Goal: Find specific page/section: Find specific page/section

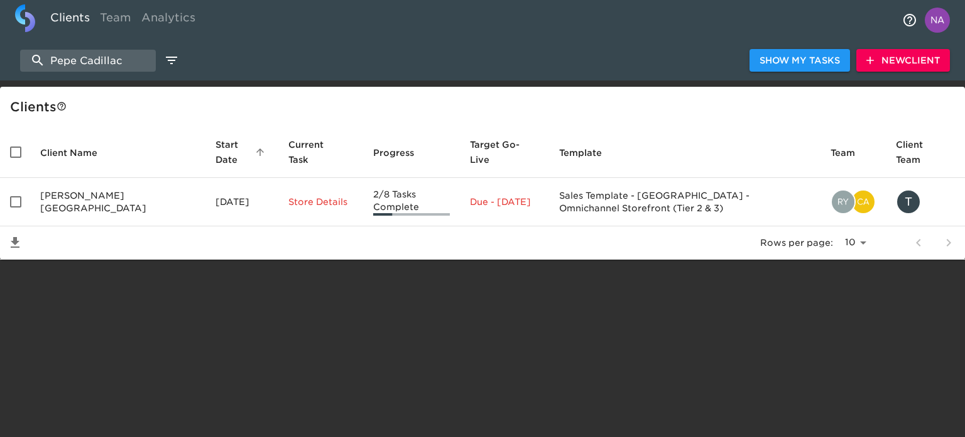
select select "10"
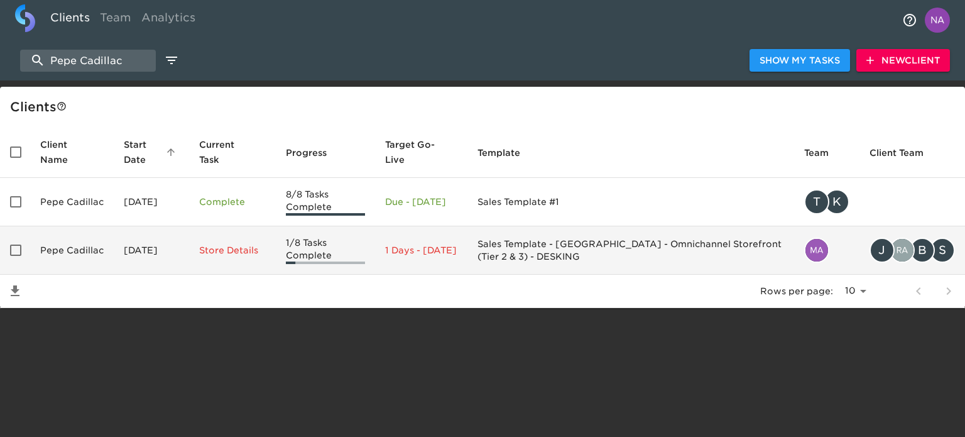
type input "Pepe Cadillac"
click at [458, 256] on p "1 Days - [DATE]" at bounding box center [421, 250] width 72 height 13
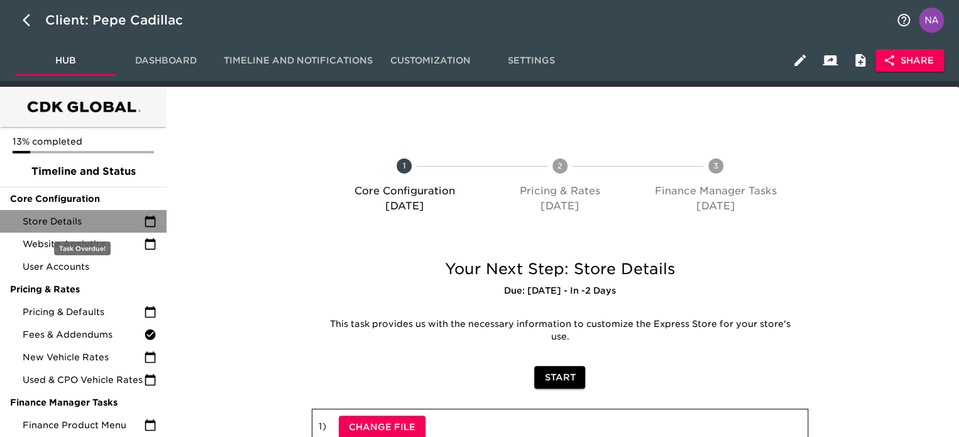
click at [106, 221] on span "Store Details" at bounding box center [83, 221] width 121 height 13
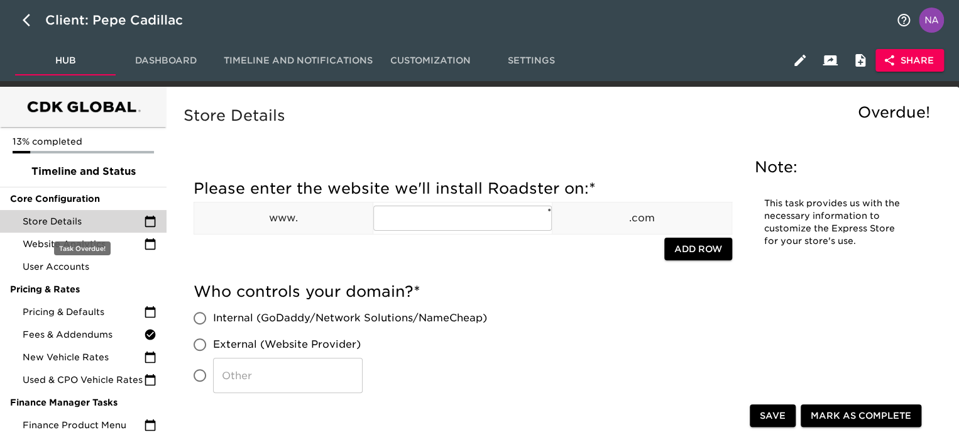
click at [87, 223] on span "Store Details" at bounding box center [83, 221] width 121 height 13
click at [48, 212] on div "Store Details" at bounding box center [83, 221] width 167 height 23
click at [23, 19] on icon "button" at bounding box center [30, 20] width 15 height 15
select select "10"
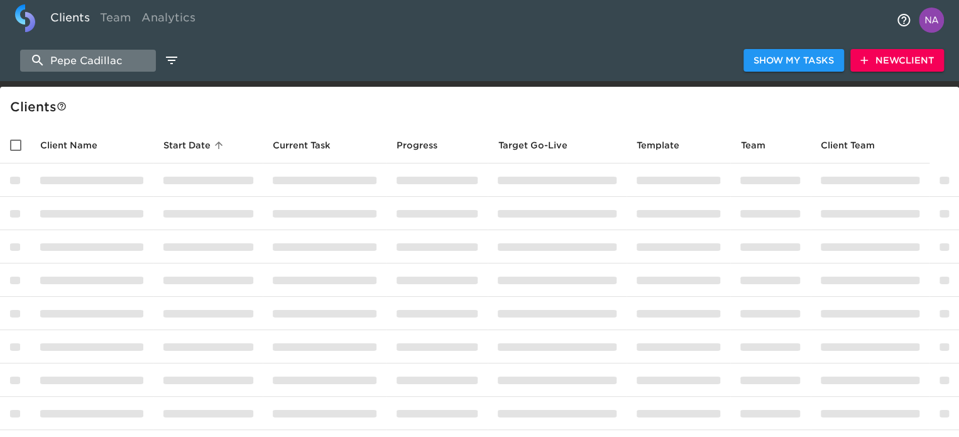
click at [109, 60] on input "Pepe Cadillac" at bounding box center [88, 61] width 136 height 22
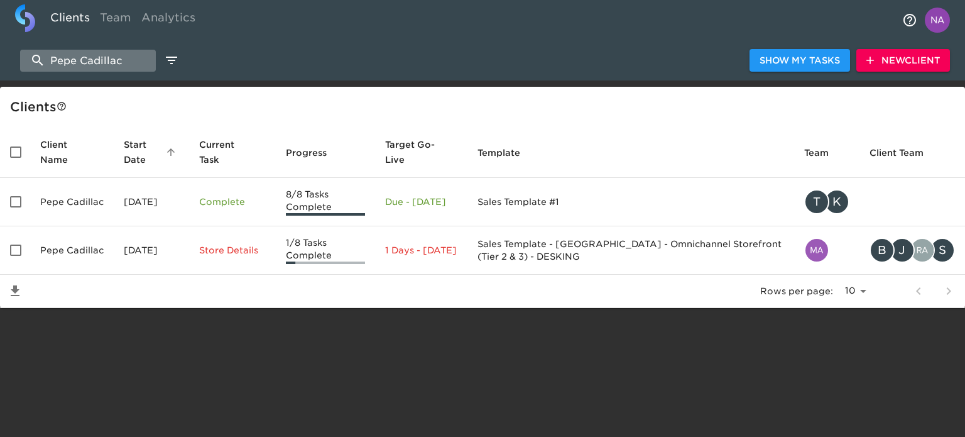
click at [109, 60] on input "Pepe Cadillac" at bounding box center [88, 61] width 136 height 22
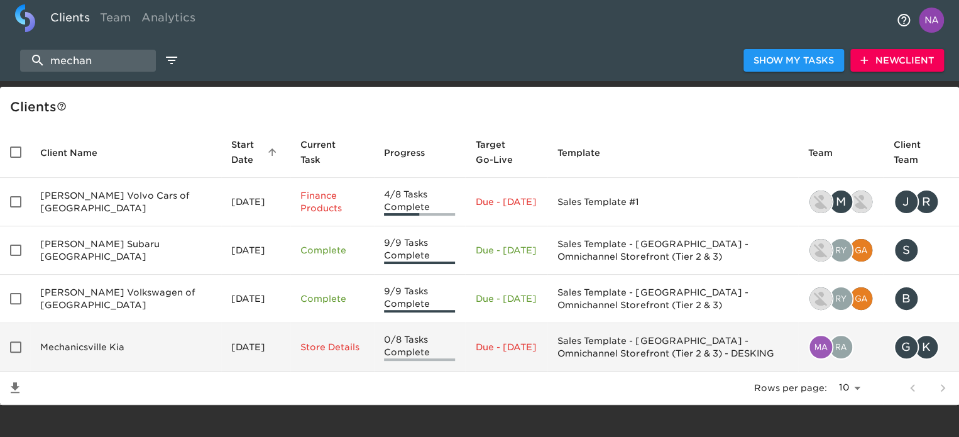
type input "mechan"
click at [106, 341] on td "Mechanicsville Kia" at bounding box center [125, 347] width 191 height 48
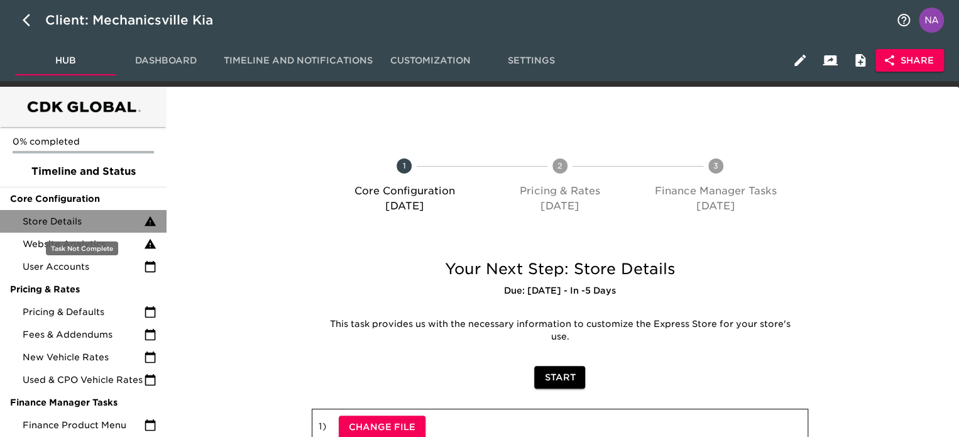
click at [83, 227] on span "Store Details" at bounding box center [83, 221] width 121 height 13
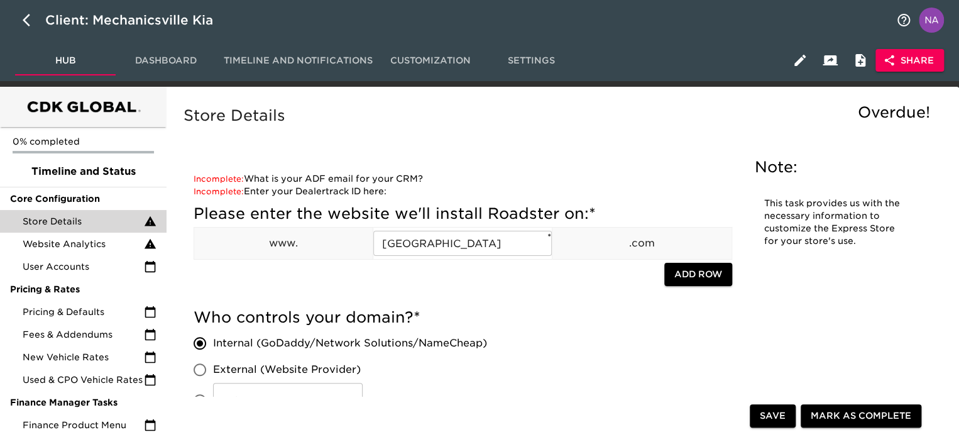
click at [393, 120] on h5 "Store Details" at bounding box center [560, 116] width 753 height 20
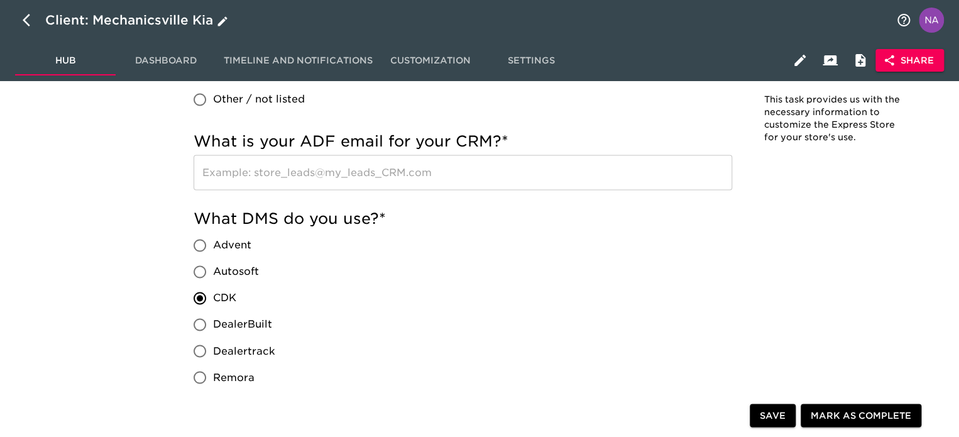
click at [30, 29] on button "button" at bounding box center [30, 20] width 30 height 30
select select "10"
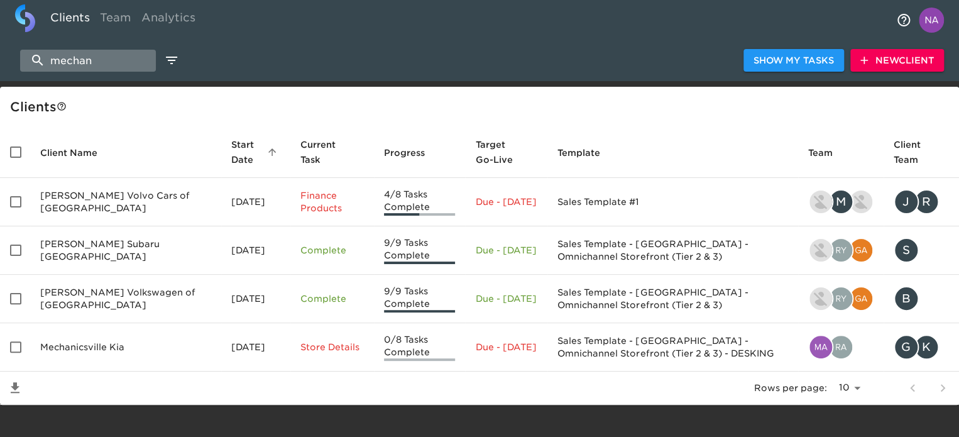
click at [69, 64] on input "mechan" at bounding box center [88, 61] width 136 height 22
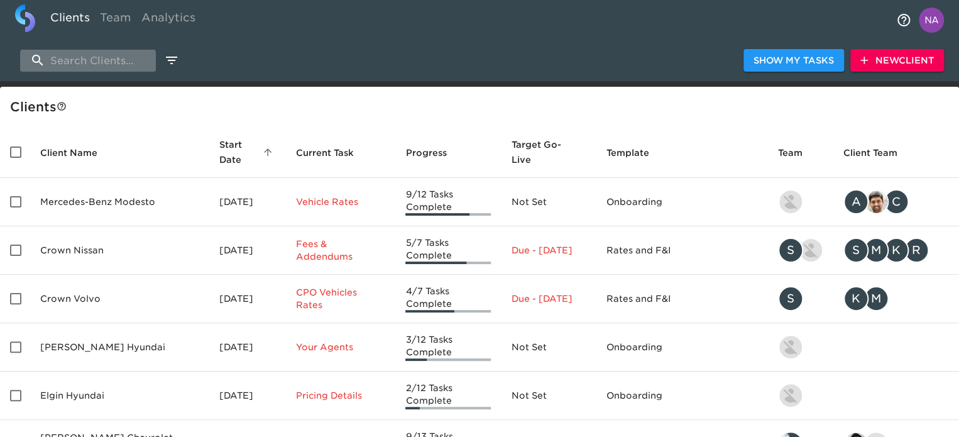
click at [124, 65] on input "search" at bounding box center [88, 61] width 136 height 22
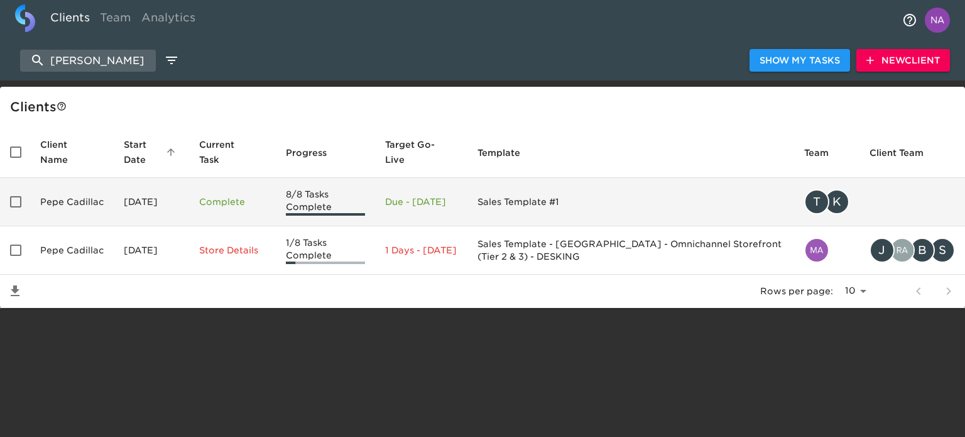
type input "[PERSON_NAME]"
click at [376, 206] on td "8/8 Tasks Complete" at bounding box center [326, 202] width 100 height 48
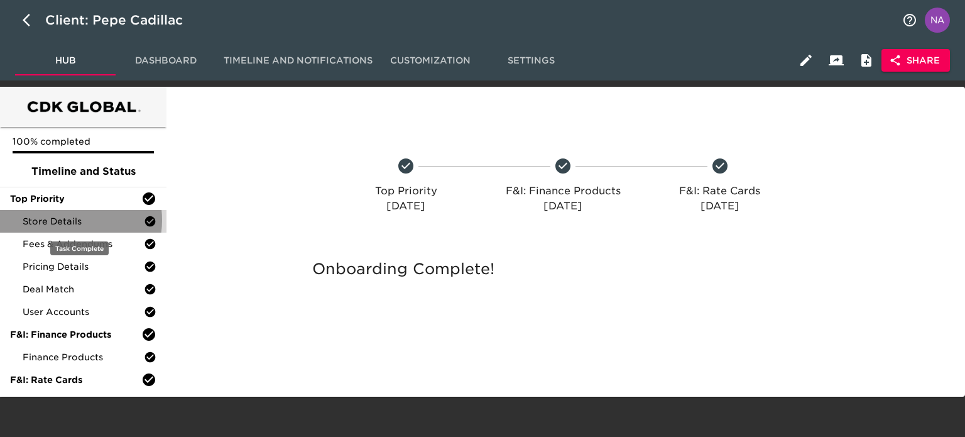
click at [73, 220] on span "Store Details" at bounding box center [83, 221] width 121 height 13
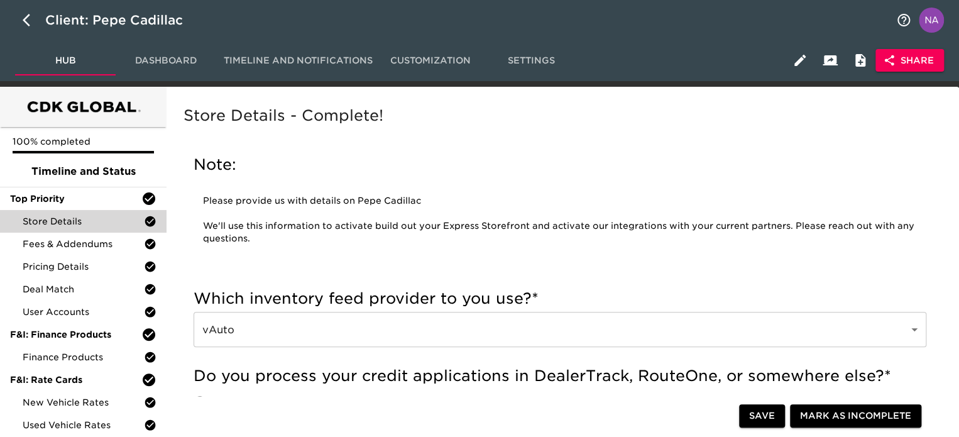
click at [388, 145] on div "Note: Please provide us with details on Pepe Cadillac We'll use this informatio…" at bounding box center [560, 206] width 753 height 123
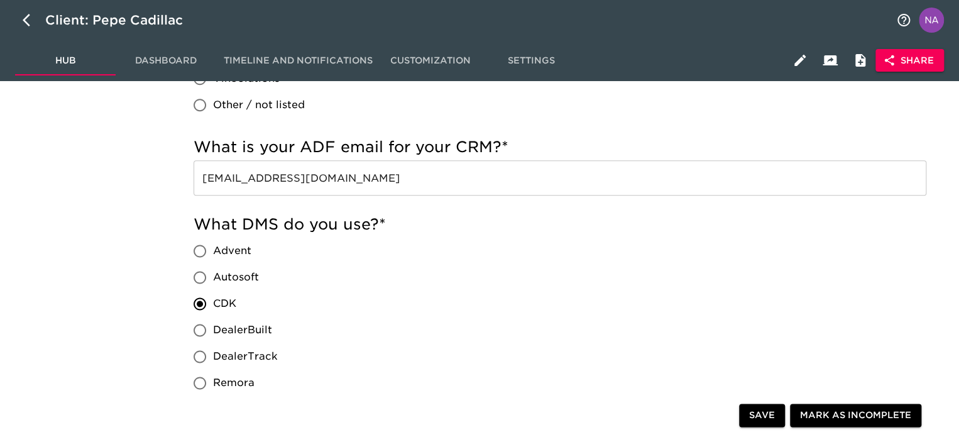
scroll to position [347, 0]
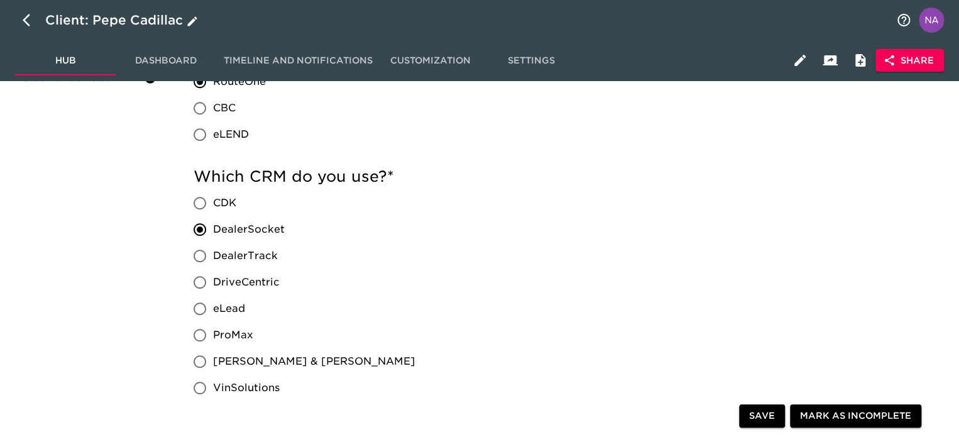
click at [29, 19] on icon "button" at bounding box center [30, 20] width 15 height 15
select select "10"
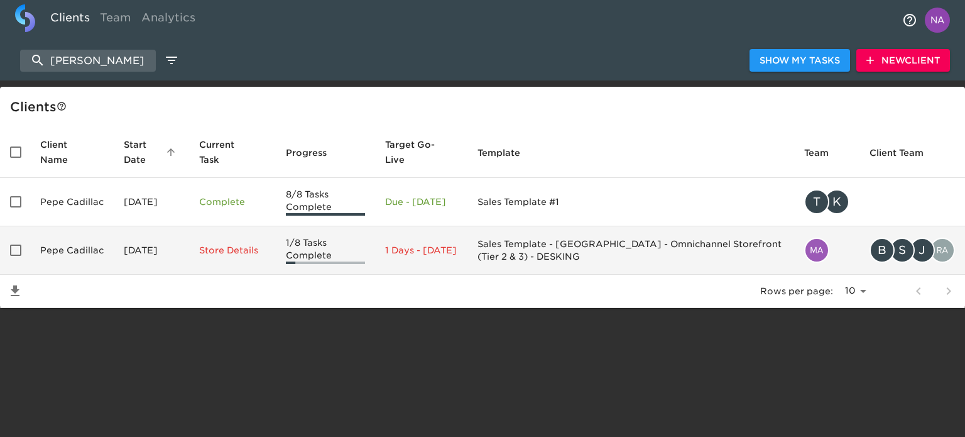
drag, startPoint x: 106, startPoint y: 231, endPoint x: 106, endPoint y: 243, distance: 11.3
click at [106, 243] on td "Pepe Cadillac" at bounding box center [72, 250] width 84 height 48
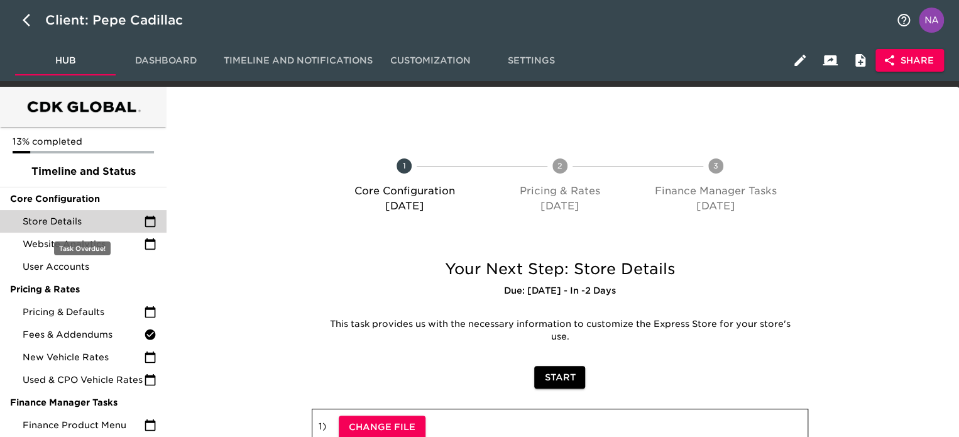
click at [85, 219] on span "Store Details" at bounding box center [83, 221] width 121 height 13
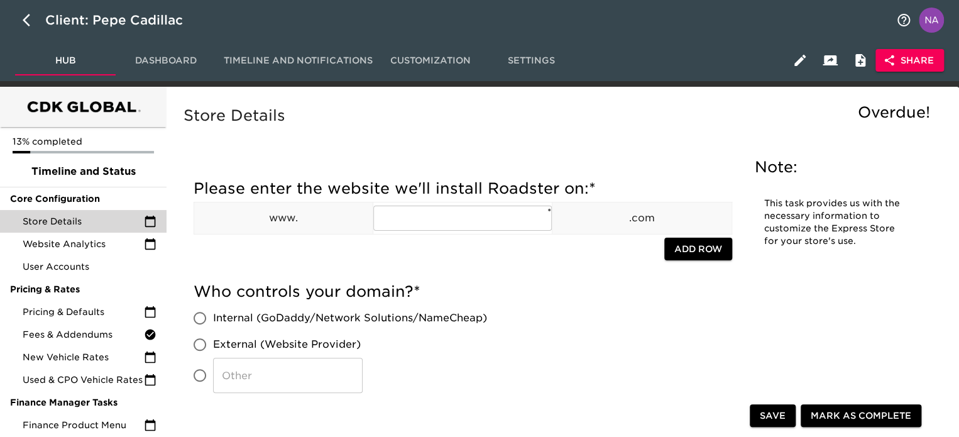
drag, startPoint x: 590, startPoint y: 110, endPoint x: 657, endPoint y: 25, distance: 109.2
click at [590, 110] on h5 "Store Details" at bounding box center [560, 116] width 753 height 20
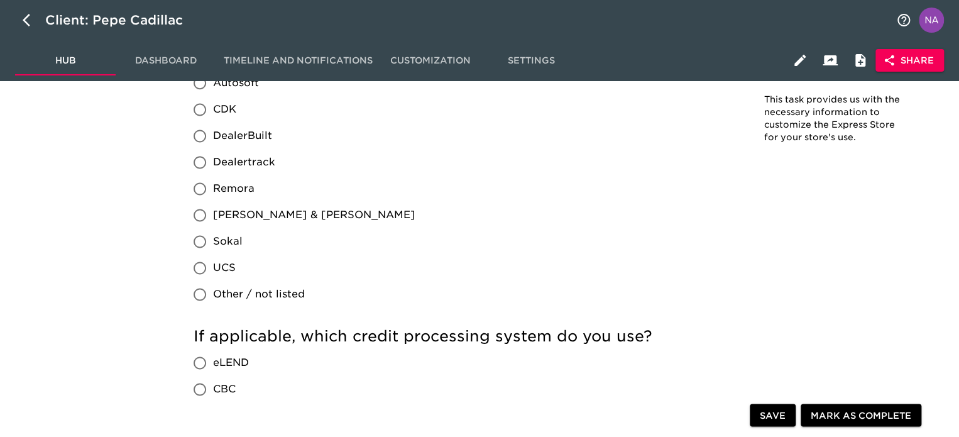
scroll to position [422, 0]
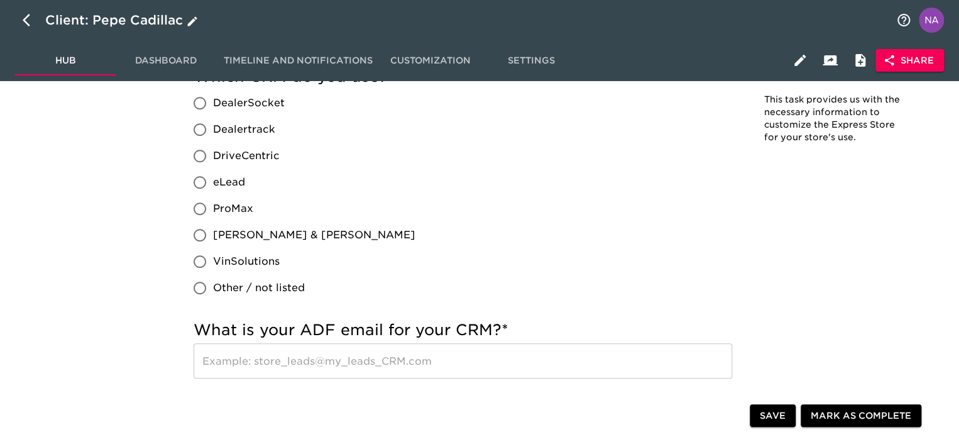
click at [23, 16] on icon "button" at bounding box center [30, 20] width 15 height 15
select select "10"
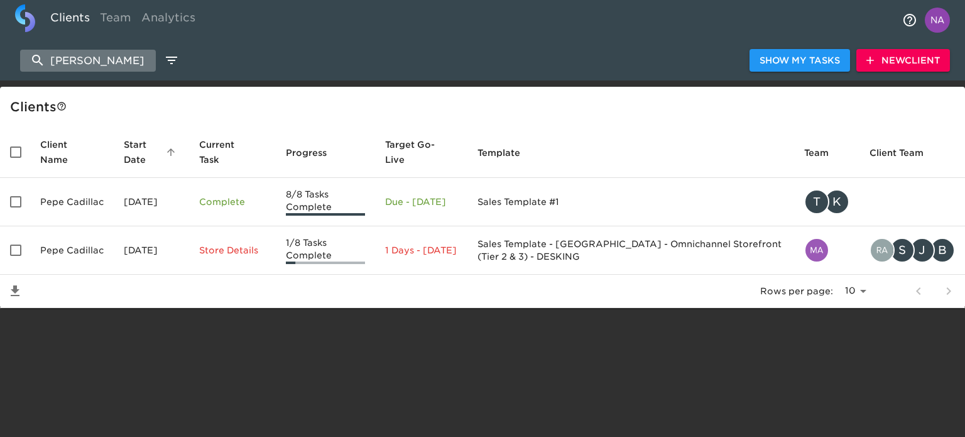
click at [108, 65] on input "[PERSON_NAME]" at bounding box center [88, 61] width 136 height 22
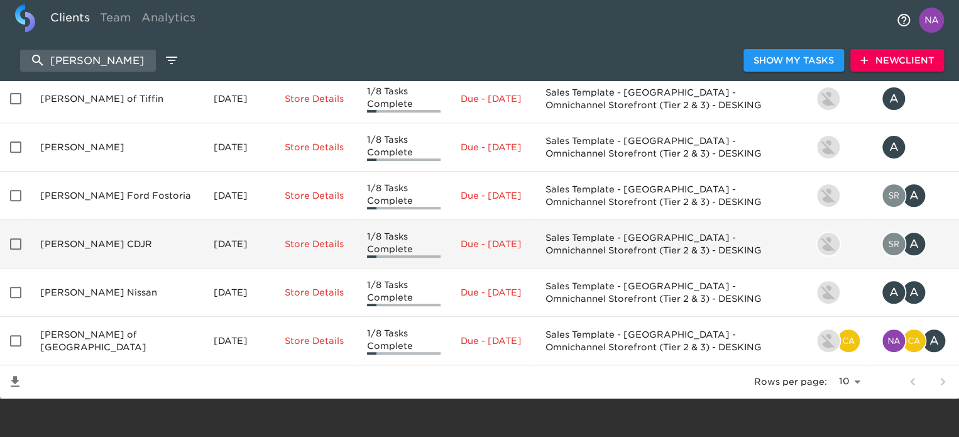
scroll to position [152, 0]
type input "[PERSON_NAME]"
click at [77, 246] on td "[PERSON_NAME] CDJR" at bounding box center [116, 243] width 173 height 48
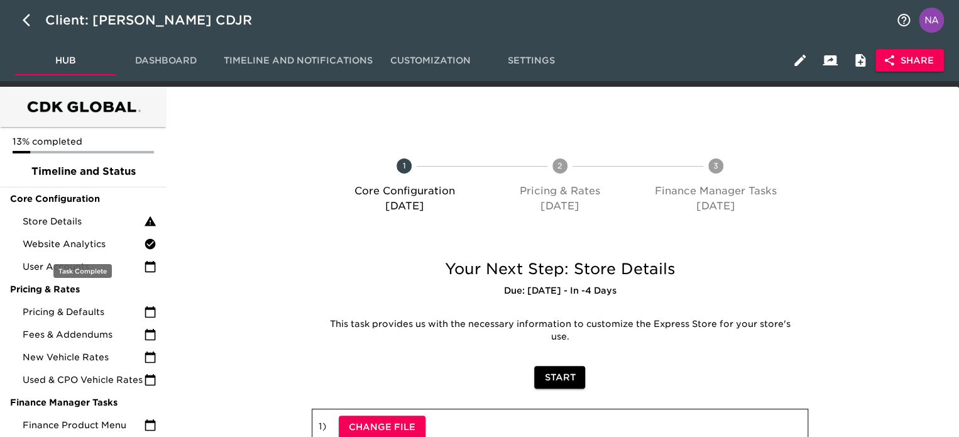
click at [76, 246] on span "Website Analytics" at bounding box center [83, 244] width 121 height 13
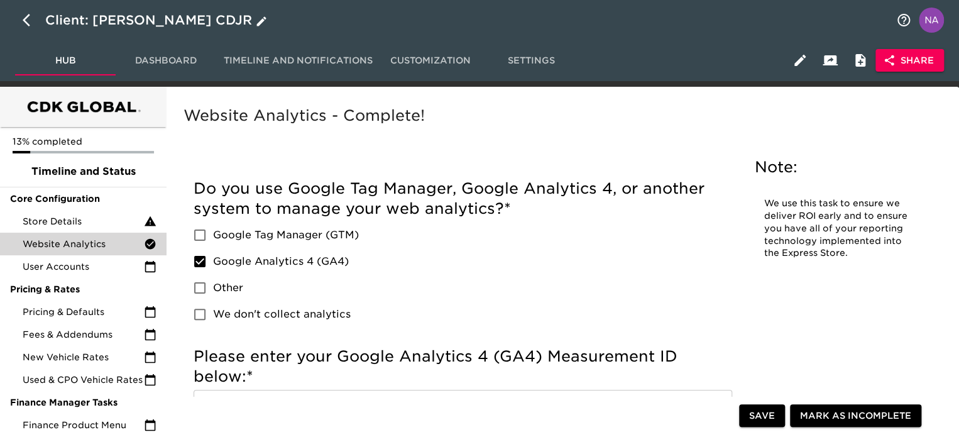
click at [25, 17] on icon "button" at bounding box center [30, 20] width 15 height 15
select select "10"
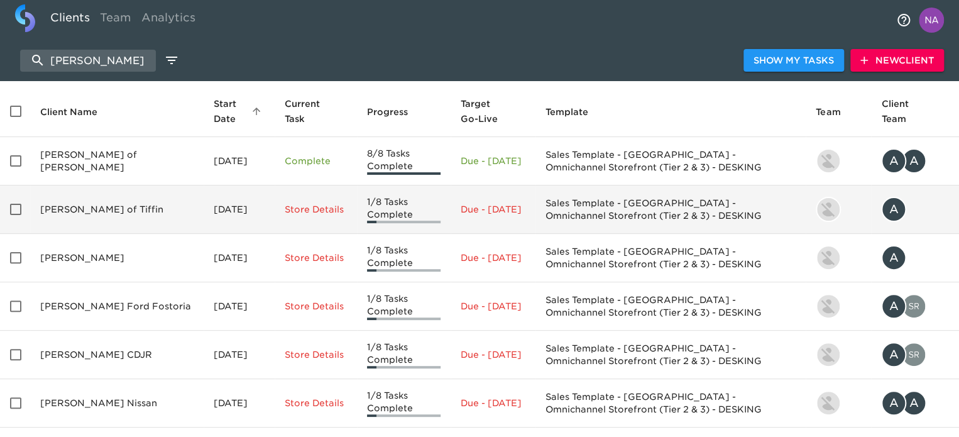
scroll to position [63, 0]
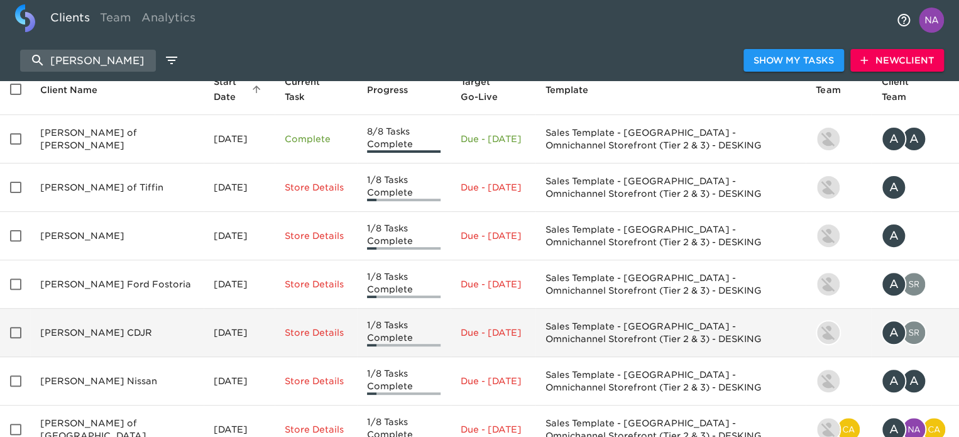
click at [461, 339] on p "Due - [DATE]" at bounding box center [493, 332] width 65 height 13
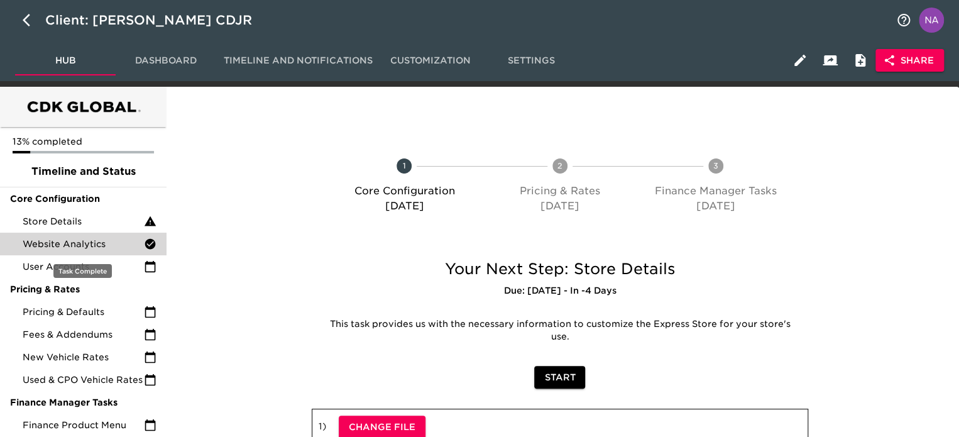
click at [75, 244] on span "Website Analytics" at bounding box center [83, 244] width 121 height 13
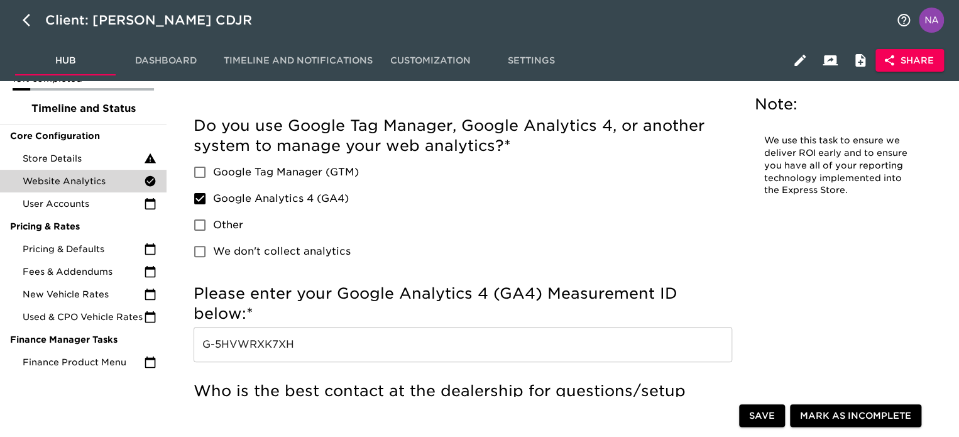
click at [367, 330] on input "G-5HVWRXK7XH" at bounding box center [463, 344] width 539 height 35
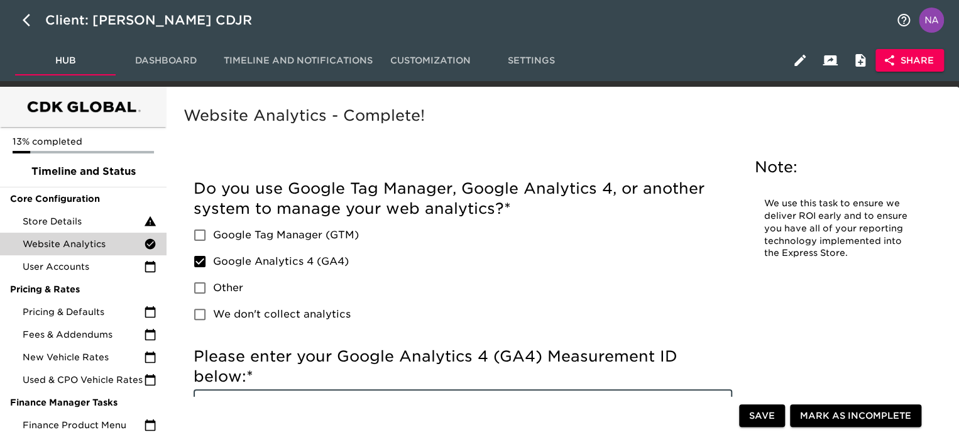
click at [306, 57] on span "Timeline and Notifications" at bounding box center [298, 61] width 149 height 16
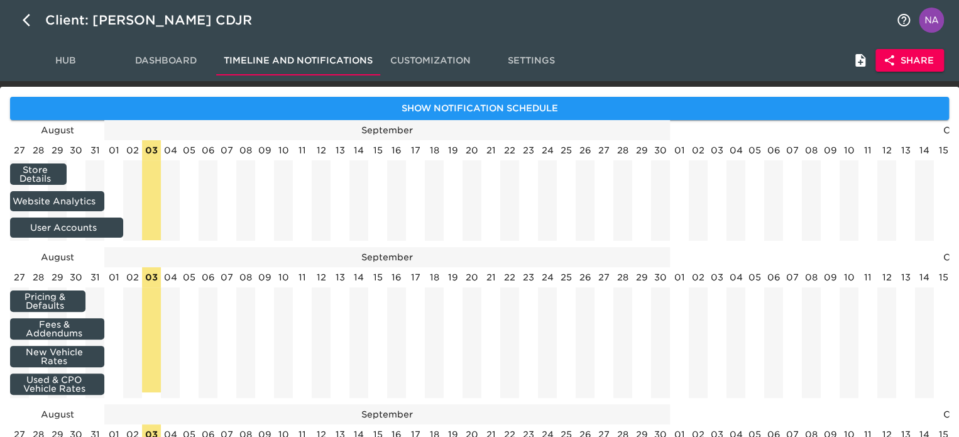
click at [184, 65] on span "Dashboard" at bounding box center [165, 61] width 85 height 16
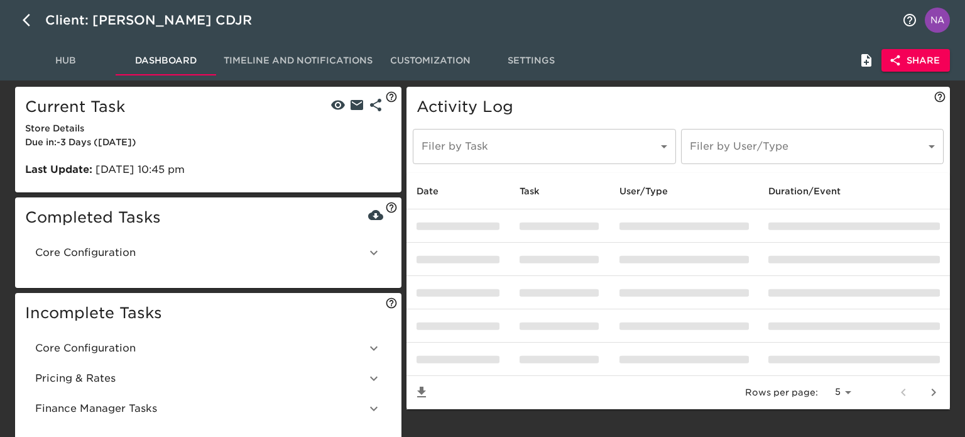
click at [503, 148] on body "Client: [PERSON_NAME] CDJR Hub Dashboard Timeline and Notifications Customizati…" at bounding box center [482, 224] width 965 height 449
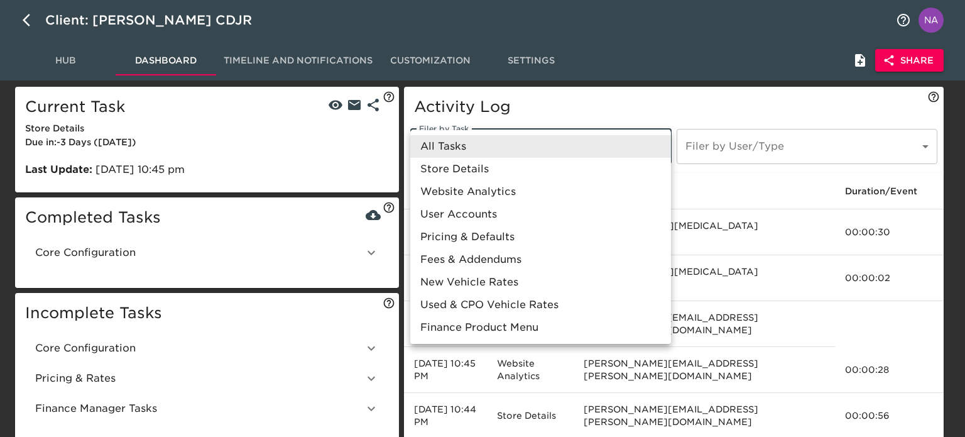
click at [465, 193] on li "Website Analytics" at bounding box center [540, 191] width 261 height 23
type input "/onboarding/k8nzGJ7nMCcRk69zI2Yz/task/0/pRywsnoDUZaA8g2QoF91"
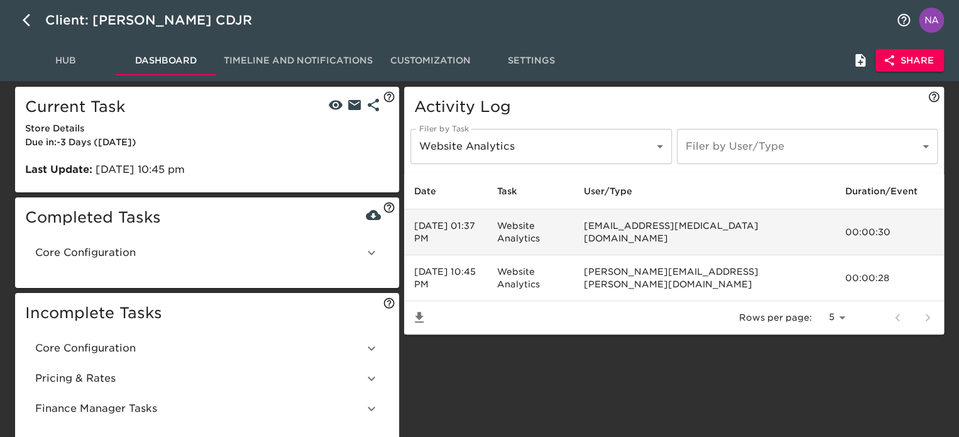
drag, startPoint x: 417, startPoint y: 233, endPoint x: 520, endPoint y: 236, distance: 103.1
click at [486, 236] on td "[DATE] 01:37 PM" at bounding box center [445, 232] width 82 height 46
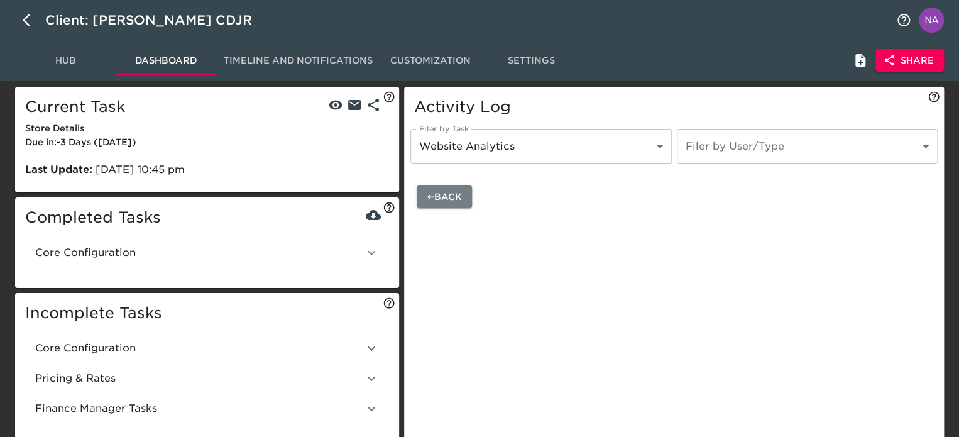
click at [443, 202] on span "➔ Back" at bounding box center [444, 197] width 35 height 16
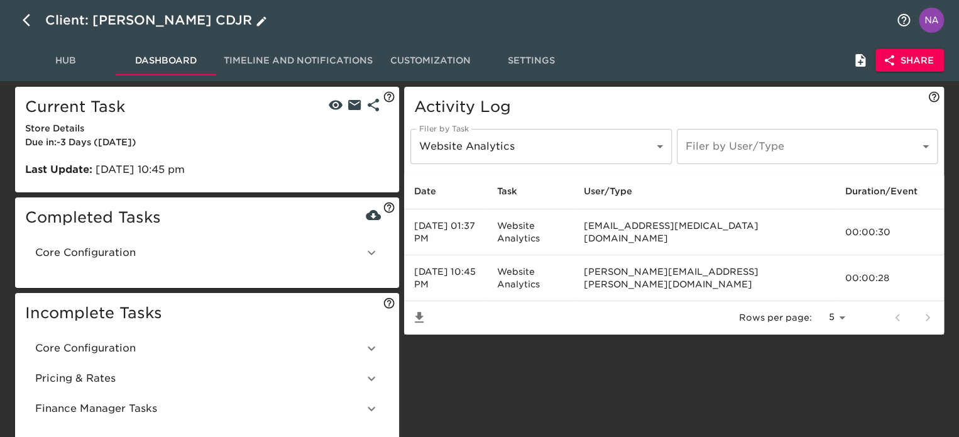
click at [25, 25] on icon "button" at bounding box center [30, 20] width 15 height 15
select select "10"
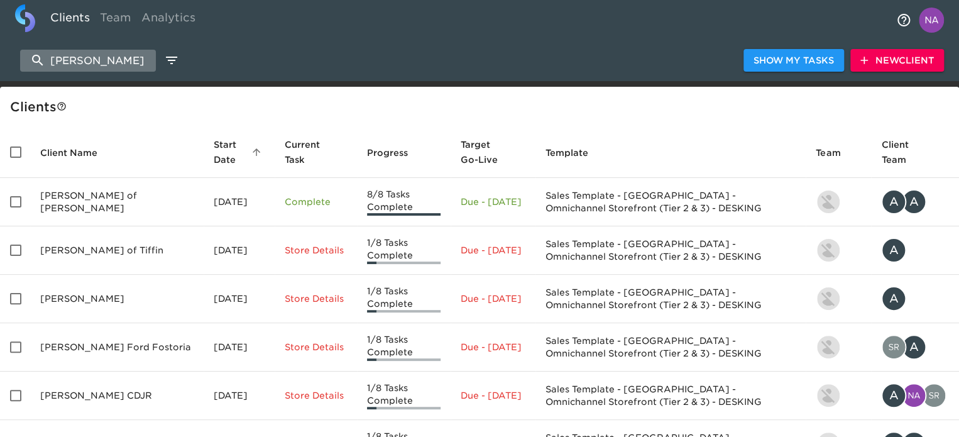
click at [114, 65] on input "[PERSON_NAME]" at bounding box center [88, 61] width 136 height 22
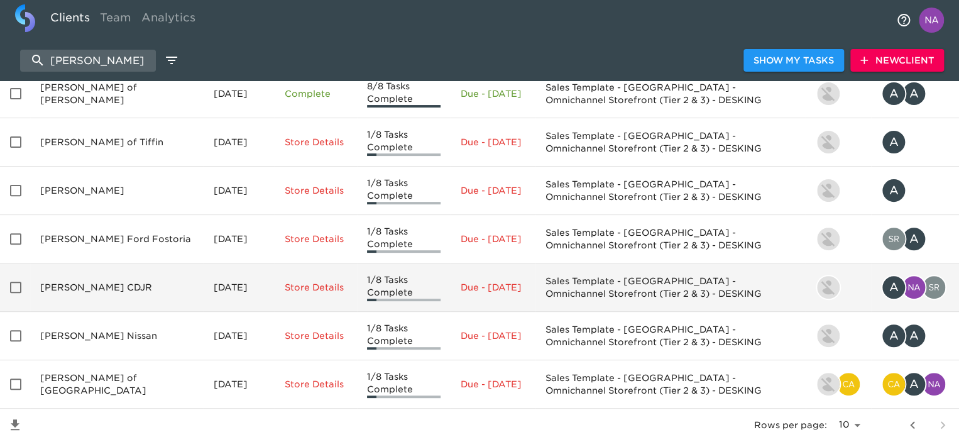
scroll to position [126, 0]
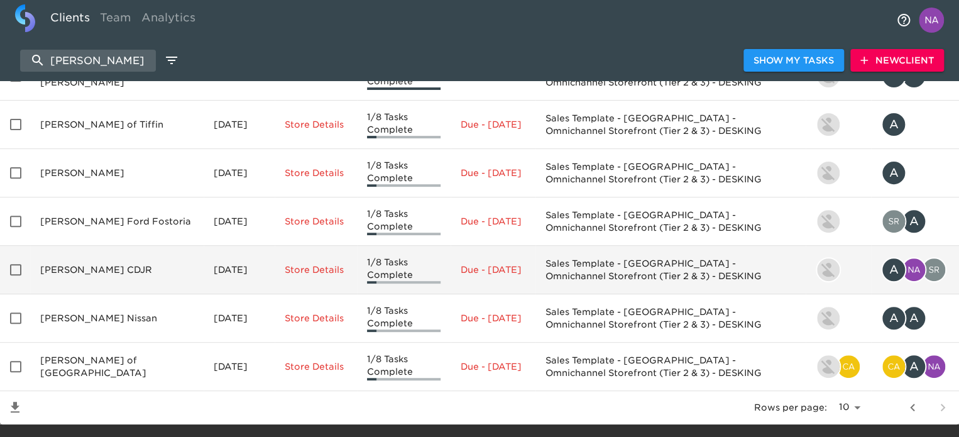
click at [53, 269] on td "[PERSON_NAME] CDJR" at bounding box center [116, 270] width 173 height 48
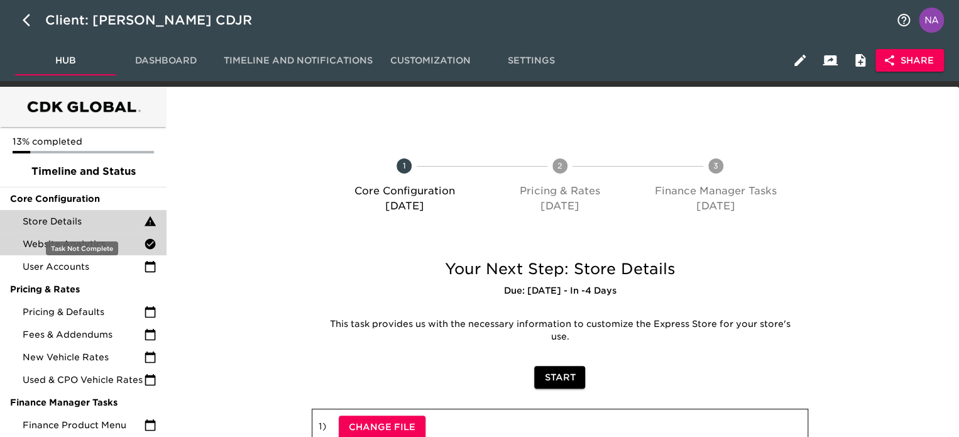
click at [66, 229] on div "Store Details" at bounding box center [83, 221] width 167 height 23
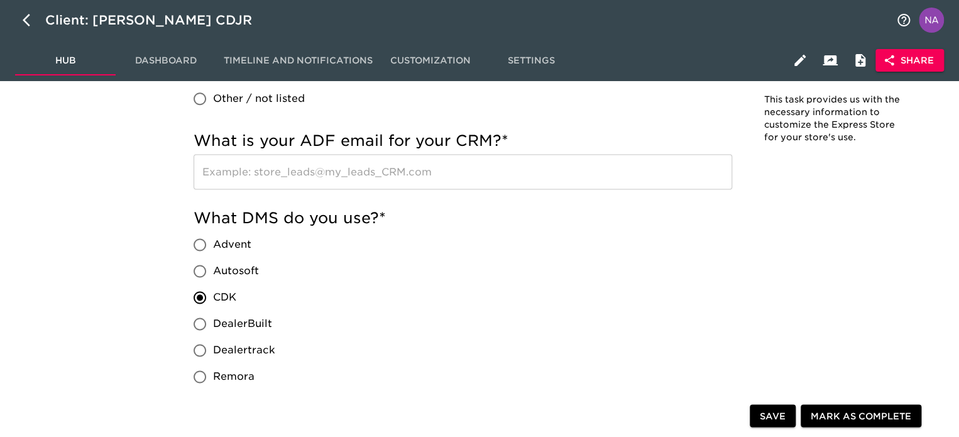
scroll to position [1170, 0]
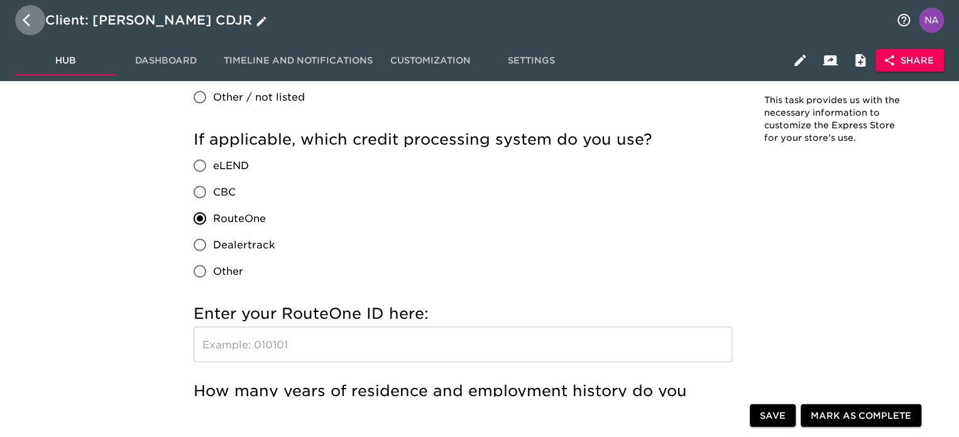
click at [28, 19] on icon "button" at bounding box center [30, 20] width 15 height 15
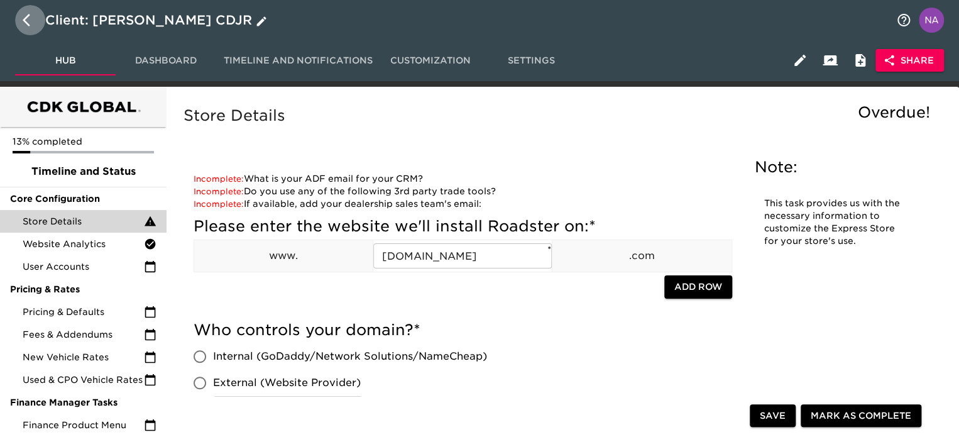
select select "10"
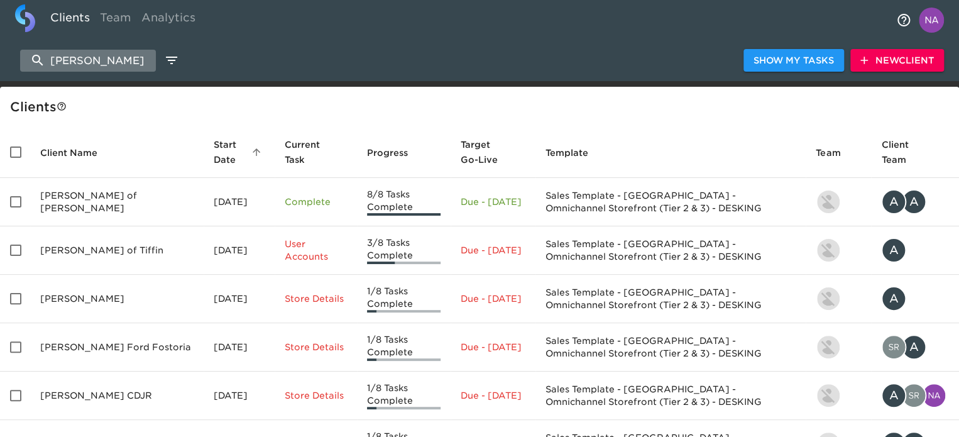
click at [116, 55] on input "[PERSON_NAME]" at bounding box center [88, 61] width 136 height 22
paste input "nte Hills Ford"
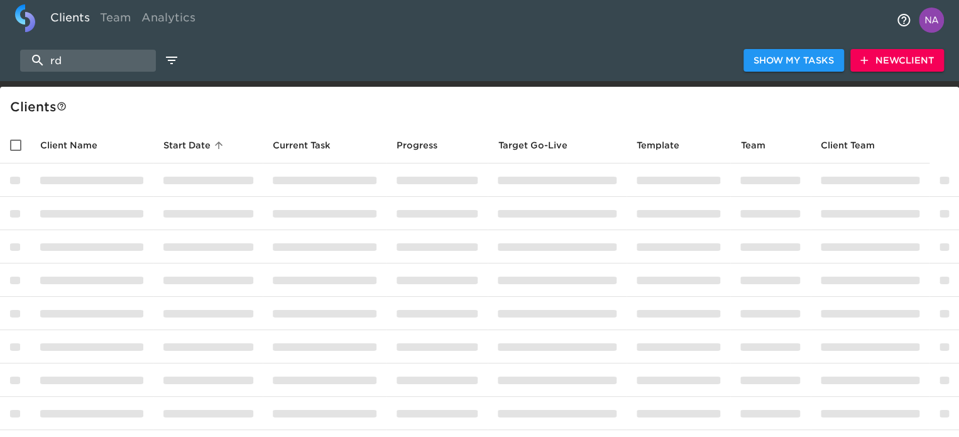
type input "d"
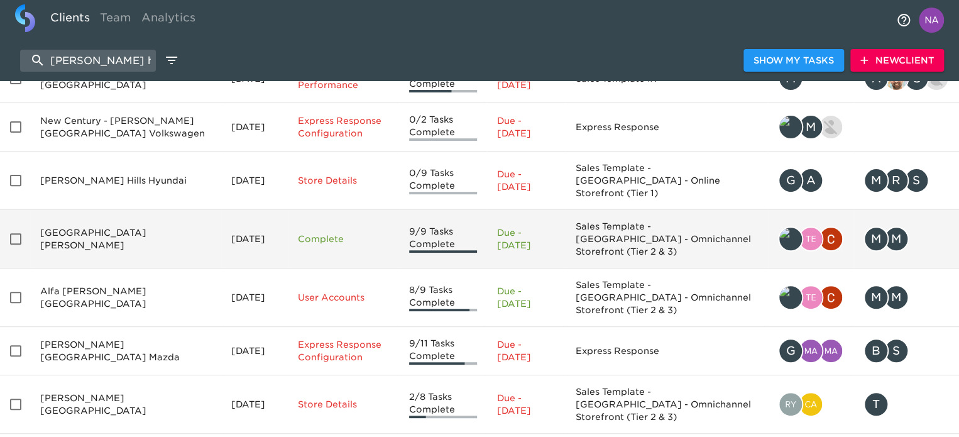
scroll to position [126, 0]
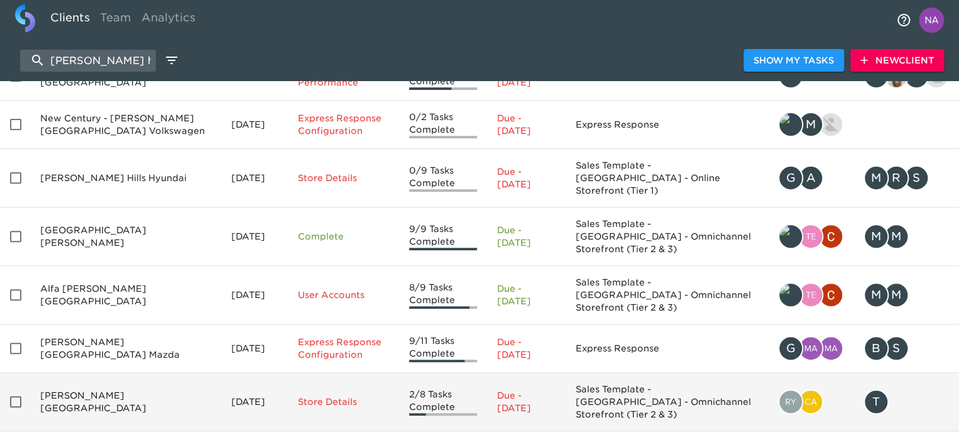
type input "[PERSON_NAME] hi"
click at [86, 376] on td "[PERSON_NAME][GEOGRAPHIC_DATA]" at bounding box center [125, 402] width 191 height 58
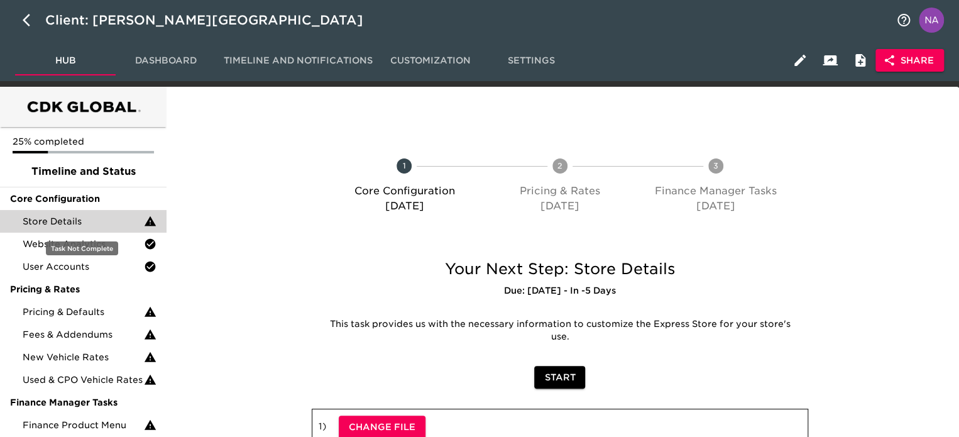
click at [80, 228] on div "Store Details" at bounding box center [83, 221] width 167 height 23
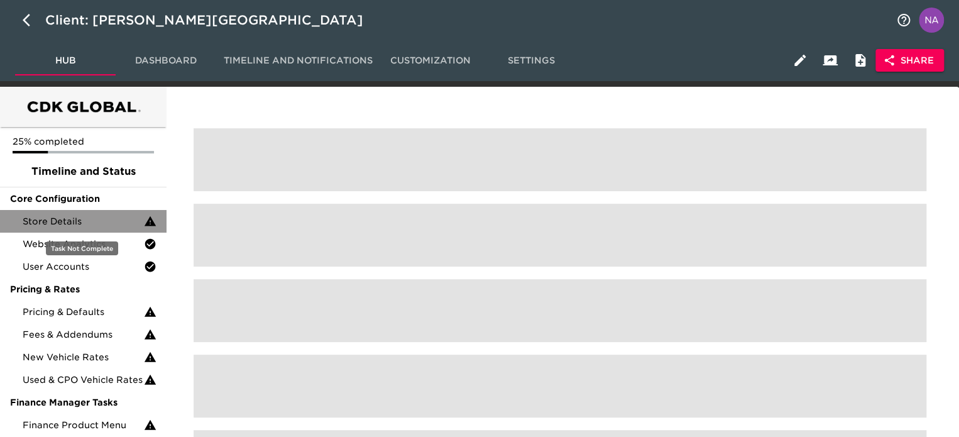
click at [80, 228] on div "Store Details" at bounding box center [83, 221] width 167 height 23
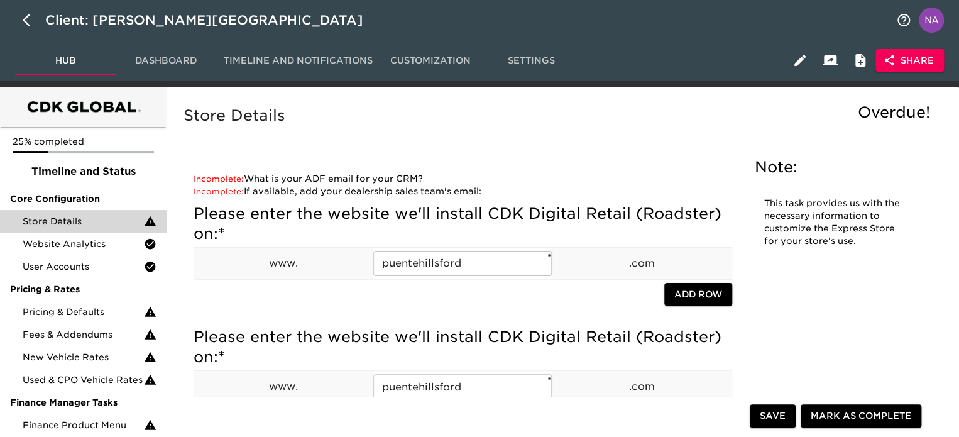
click at [349, 131] on div "Store Details Overdue!" at bounding box center [560, 125] width 758 height 44
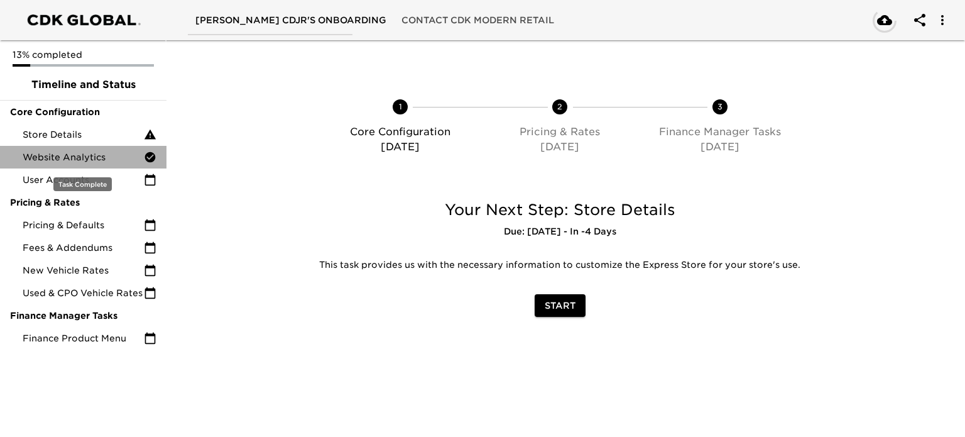
click at [99, 160] on span "Website Analytics" at bounding box center [83, 157] width 121 height 13
click at [98, 160] on span "Website Analytics" at bounding box center [83, 157] width 121 height 13
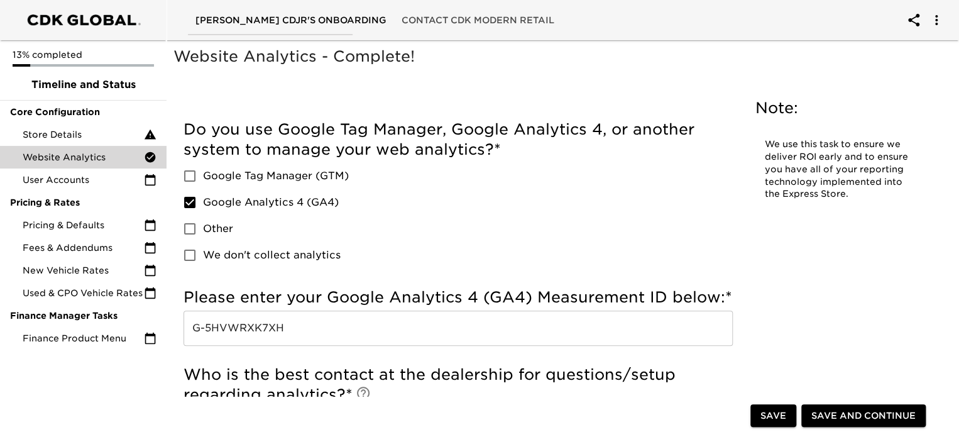
scroll to position [63, 0]
